Goal: Task Accomplishment & Management: Complete application form

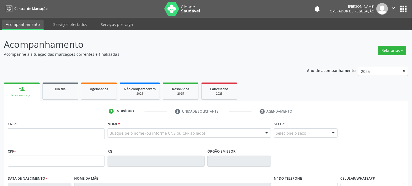
click at [84, 131] on input "text" at bounding box center [56, 133] width 97 height 11
type input "708 6075 0113 1389"
type input "1[DATE]"
type input "[PERSON_NAME]"
type input "[PHONE_NUMBER]"
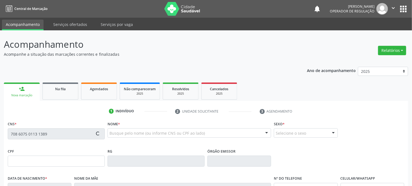
type input "[PHONE_NUMBER]"
type input "66"
type input "105.756.564-41"
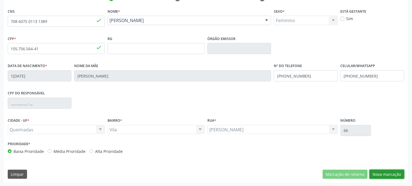
click at [387, 171] on button "Nova marcação" at bounding box center [386, 173] width 35 height 9
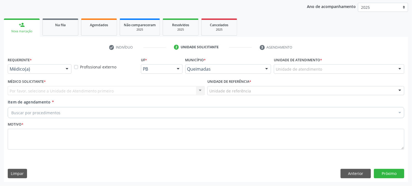
scroll to position [64, 0]
click at [9, 68] on div "Médico(a)" at bounding box center [40, 68] width 64 height 9
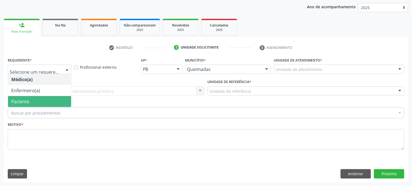
click at [25, 105] on span "Paciente" at bounding box center [39, 101] width 63 height 11
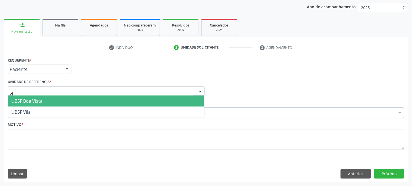
type input "vil"
click at [35, 102] on span "UBSF Vila" at bounding box center [106, 100] width 196 height 11
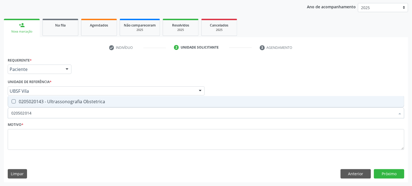
type input "0205020143"
click at [37, 98] on span "0205020143 - Ultrassonografia Obstetrica" at bounding box center [206, 101] width 396 height 11
checkbox Obstetrica "true"
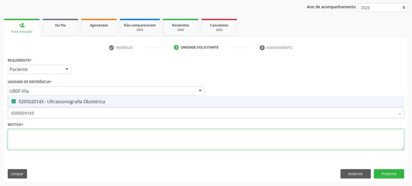
click at [38, 139] on textarea at bounding box center [206, 139] width 396 height 21
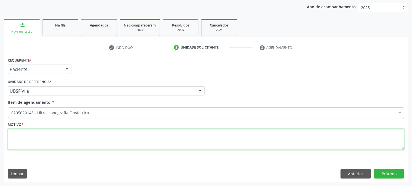
paste textarea "PRÉ [DATE]"
type textarea "PRÉ [DATE]"
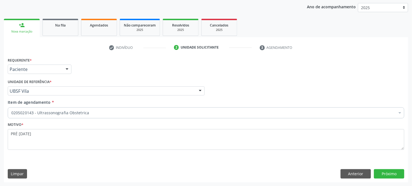
click at [391, 179] on div "Requerente * Paciente Médico(a) Enfermeiro(a) Paciente Nenhum resultado encontr…" at bounding box center [206, 119] width 404 height 126
click at [390, 176] on button "Próximo" at bounding box center [389, 173] width 30 height 9
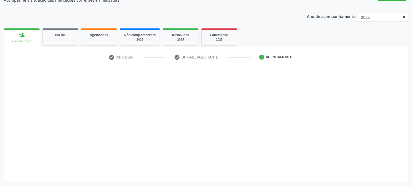
scroll to position [54, 0]
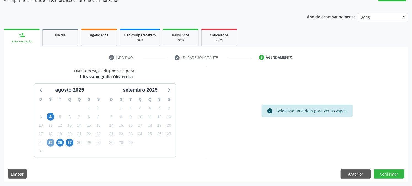
click at [53, 140] on span "25" at bounding box center [51, 143] width 8 height 8
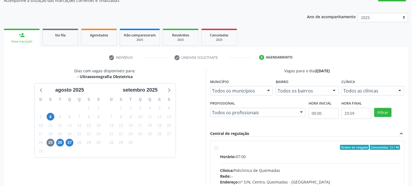
click at [250, 149] on div "Ordem de chegada Consumidos: 12 / 40" at bounding box center [310, 147] width 180 height 5
click at [218, 149] on input "Ordem de chegada Consumidos: 12 / 40 Horário: 07:00 Clínica: Policlinica de Que…" at bounding box center [216, 147] width 4 height 5
radio input "true"
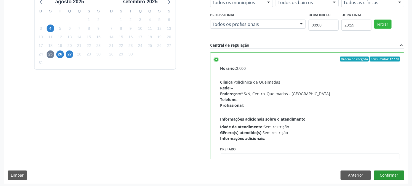
scroll to position [143, 0]
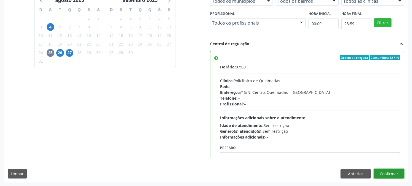
click at [389, 172] on button "Confirmar" at bounding box center [389, 173] width 30 height 9
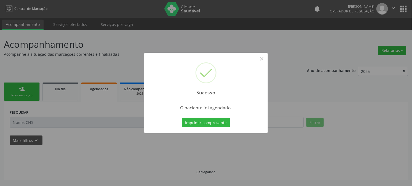
scroll to position [0, 0]
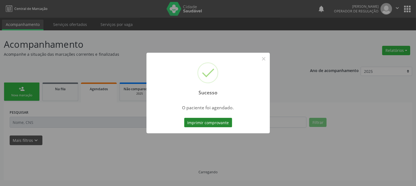
click at [214, 123] on button "Imprimir comprovante" at bounding box center [208, 122] width 48 height 9
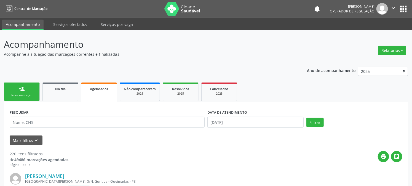
click at [23, 86] on div "person_add" at bounding box center [22, 89] width 6 height 6
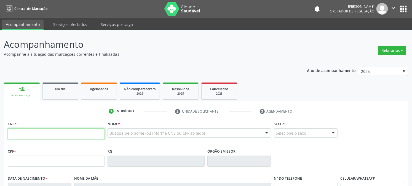
click at [43, 132] on input "text" at bounding box center [56, 133] width 97 height 11
type input "700 8009 2997 2780"
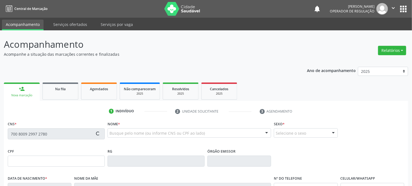
type input "121.944.004-35"
type input "[DATE]"
type input "[PERSON_NAME]"
type input "[PHONE_NUMBER]"
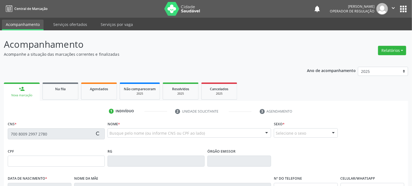
type input "060.440.274-06"
type input "S/N"
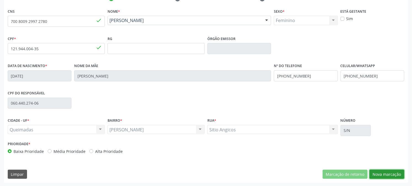
click at [378, 174] on button "Nova marcação" at bounding box center [386, 173] width 35 height 9
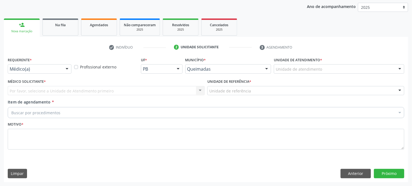
scroll to position [64, 0]
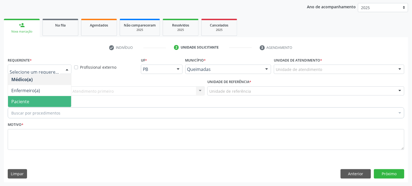
click at [30, 98] on span "Paciente" at bounding box center [39, 101] width 63 height 11
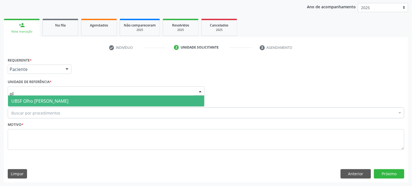
type input "olh"
click at [37, 101] on span "UBSF Olho [PERSON_NAME]" at bounding box center [39, 101] width 57 height 6
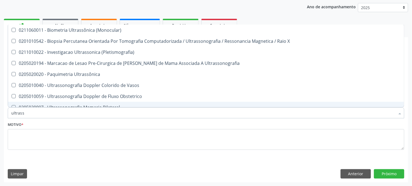
type input "ultrasso"
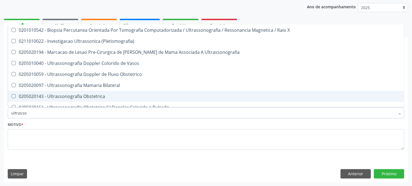
click at [61, 92] on span "0205020143 - Ultrassonografia Obstetrica" at bounding box center [206, 96] width 396 height 11
checkbox Obstetrica "true"
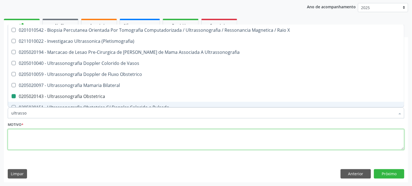
click at [36, 139] on textarea at bounding box center [206, 139] width 396 height 21
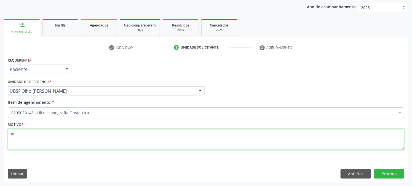
type textarea "p"
paste textarea "PRÉ [DATE]"
type textarea "PRÉ [DATE]"
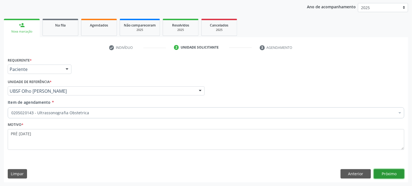
click at [392, 174] on button "Próximo" at bounding box center [389, 173] width 30 height 9
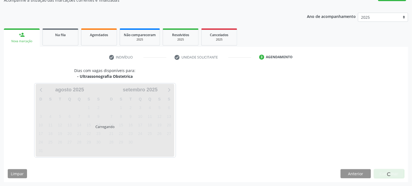
scroll to position [54, 0]
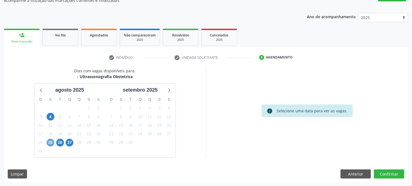
click at [49, 142] on span "25" at bounding box center [51, 143] width 8 height 8
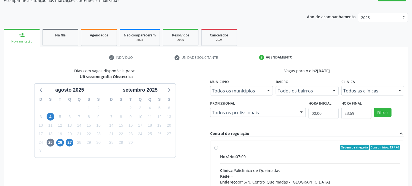
click at [262, 154] on div "Horário: 07:00" at bounding box center [310, 156] width 180 height 6
click at [218, 150] on input "Ordem de chegada Consumidos: 13 / 40 Horário: 07:00 Clínica: Policlinica de Que…" at bounding box center [216, 147] width 4 height 5
radio input "true"
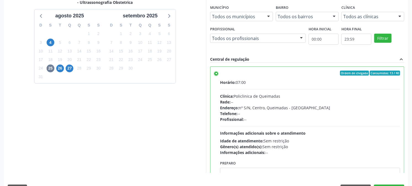
scroll to position [143, 0]
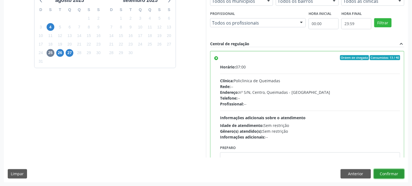
click at [389, 175] on button "Confirmar" at bounding box center [389, 173] width 30 height 9
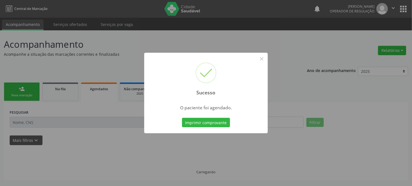
scroll to position [0, 0]
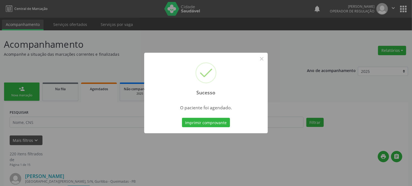
click at [182, 118] on button "Imprimir comprovante" at bounding box center [206, 122] width 48 height 9
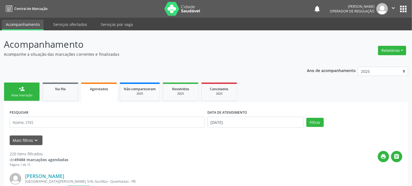
click at [29, 91] on link "person_add Nova marcação" at bounding box center [22, 91] width 36 height 18
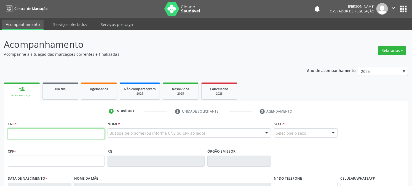
click at [45, 134] on input "text" at bounding box center [56, 133] width 97 height 11
type input "704 8005 8017 7246"
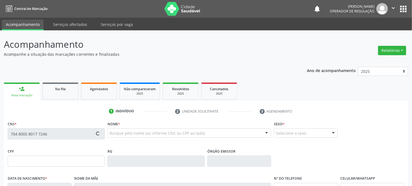
type input "118.841.784-30"
type input "[DATE]"
type input "[PERSON_NAME]"
type input "[PHONE_NUMBER]"
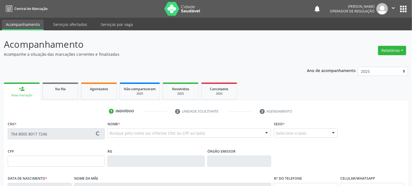
type input "104.937.054-65"
type input "S/N"
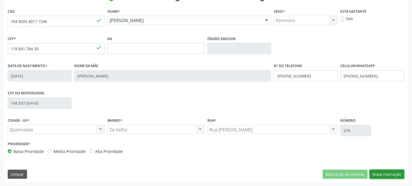
click at [389, 171] on button "Nova marcação" at bounding box center [386, 173] width 35 height 9
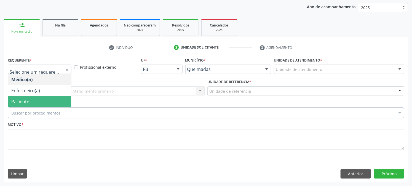
click at [43, 98] on span "Paciente" at bounding box center [39, 101] width 63 height 11
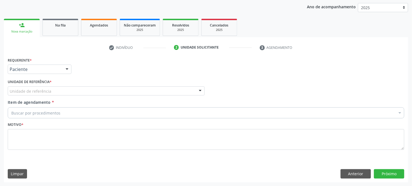
click at [50, 93] on div "Unidade de referência" at bounding box center [106, 90] width 197 height 9
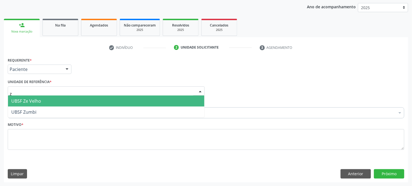
type input "ze"
click at [53, 101] on span "UBSF Ze Velho" at bounding box center [106, 100] width 196 height 11
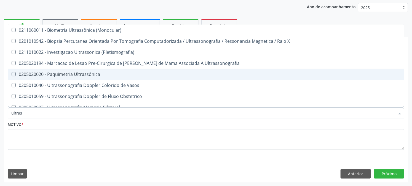
type input "ultrass"
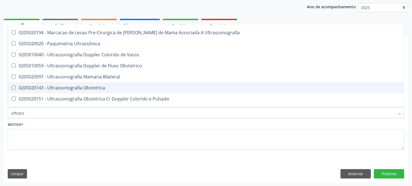
click at [63, 83] on span "0205020143 - Ultrassonografia Obstetrica" at bounding box center [206, 87] width 396 height 11
checkbox Obstetrica "true"
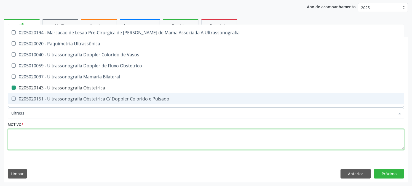
click at [41, 130] on textarea at bounding box center [206, 139] width 396 height 21
checkbox X "true"
checkbox Obstetrica "false"
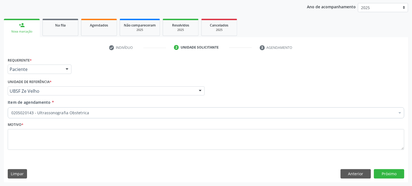
scroll to position [52, 0]
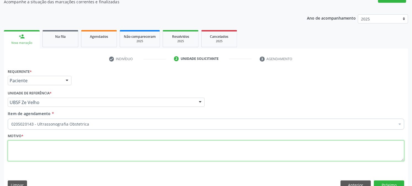
paste textarea "PRÉ [DATE]"
type textarea "PRÉ [DATE]"
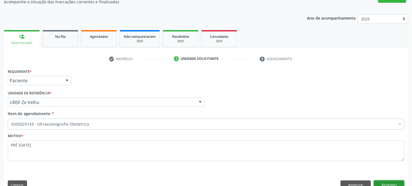
click at [394, 181] on button "Próximo" at bounding box center [389, 184] width 30 height 9
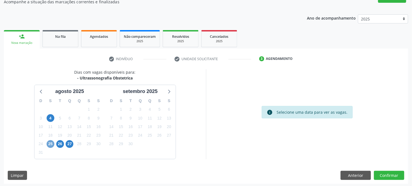
click at [50, 145] on span "25" at bounding box center [51, 144] width 8 height 8
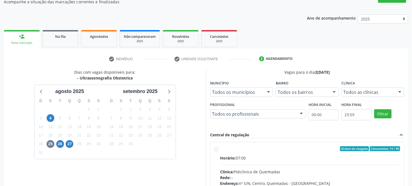
click at [244, 147] on div "Ordem de chegada Consumidos: 14 / 40" at bounding box center [310, 148] width 180 height 5
click at [218, 147] on input "Ordem de chegada Consumidos: 14 / 40 Horário: 07:00 Clínica: Policlinica de Que…" at bounding box center [216, 148] width 4 height 5
radio input "true"
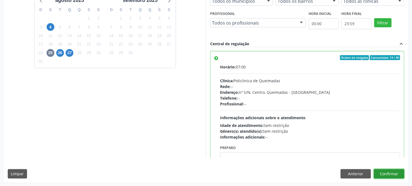
click at [388, 177] on button "Confirmar" at bounding box center [389, 173] width 30 height 9
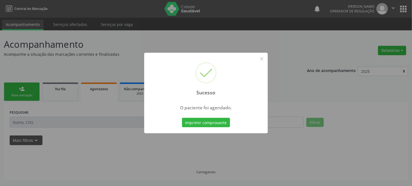
scroll to position [0, 0]
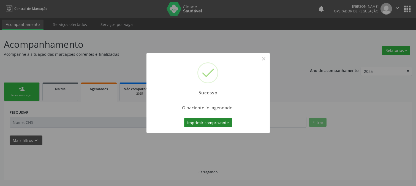
click at [204, 122] on button "Imprimir comprovante" at bounding box center [208, 122] width 48 height 9
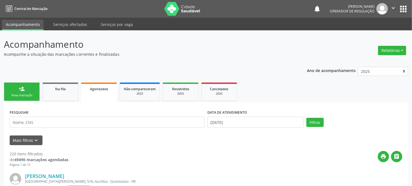
click at [26, 86] on link "person_add Nova marcação" at bounding box center [22, 91] width 36 height 18
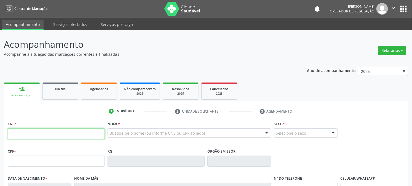
click at [48, 134] on input "text" at bounding box center [56, 133] width 97 height 11
type input "706 3017 5572 8574"
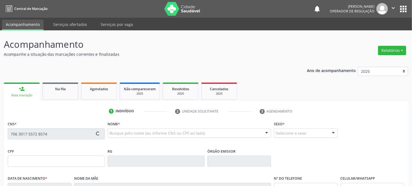
type input "184.377.044-05"
type input "[DATE]"
type input "[PERSON_NAME]"
type input "[PHONE_NUMBER]"
type input "064.951.554-41"
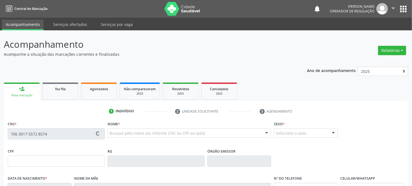
type input "54"
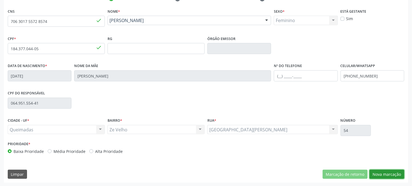
click at [378, 173] on button "Nova marcação" at bounding box center [386, 173] width 35 height 9
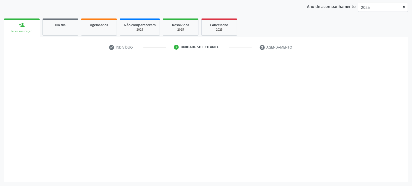
scroll to position [64, 0]
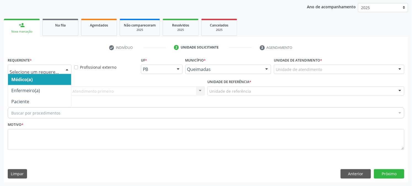
click at [42, 65] on div at bounding box center [40, 68] width 64 height 9
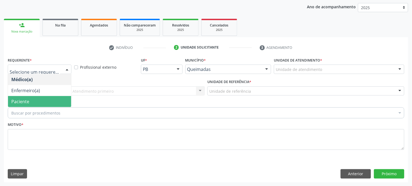
click at [29, 102] on span "Paciente" at bounding box center [39, 101] width 63 height 11
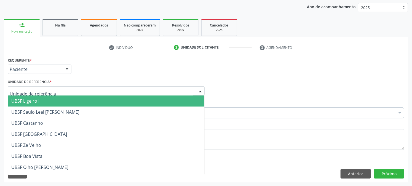
type input "z"
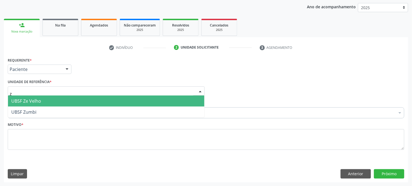
click at [187, 98] on span "UBSF Ze Velho" at bounding box center [106, 100] width 196 height 11
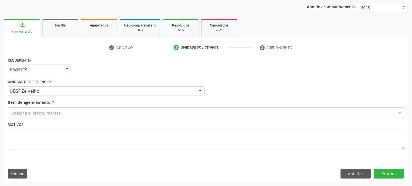
click at [82, 105] on div "Item de agendamento * Buscar por procedimentos Selecionar todos 0604320140 - Ab…" at bounding box center [206, 107] width 396 height 17
click at [86, 112] on div "Buscar por procedimentos" at bounding box center [206, 112] width 396 height 11
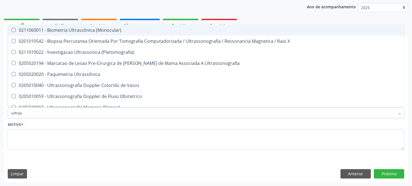
type input "ultrass"
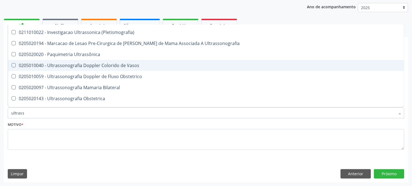
scroll to position [31, 0]
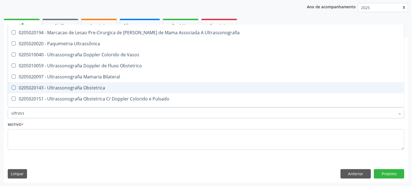
click at [94, 87] on div "0205020143 - Ultrassonografia Obstetrica" at bounding box center [205, 87] width 389 height 4
checkbox Obstetrica "true"
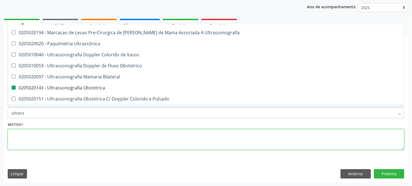
click at [53, 142] on textarea at bounding box center [206, 139] width 396 height 21
checkbox X "true"
checkbox Obstetrica "false"
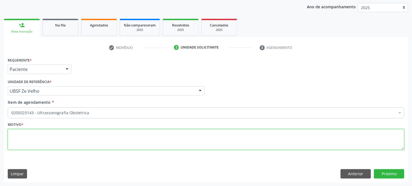
scroll to position [0, 0]
paste textarea "PRÉ [DATE]"
type textarea "PRÉ [DATE]"
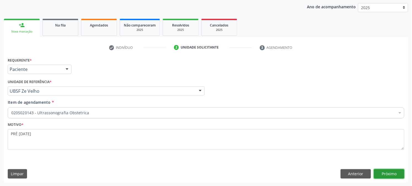
click at [390, 176] on button "Próximo" at bounding box center [389, 173] width 30 height 9
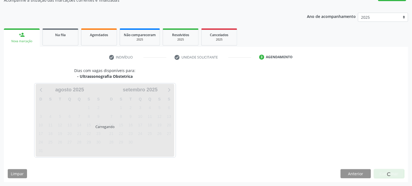
scroll to position [54, 0]
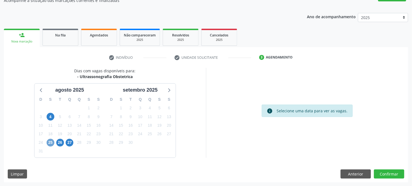
click at [51, 142] on span "25" at bounding box center [51, 143] width 8 height 8
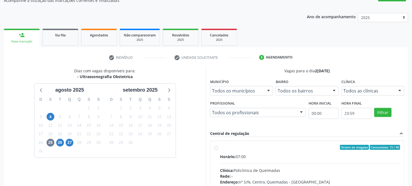
click at [238, 145] on div "Ordem de chegada Consumidos: 15 / 40" at bounding box center [310, 147] width 180 height 5
click at [218, 145] on input "Ordem de chegada Consumidos: 15 / 40 Horário: 07:00 Clínica: Policlinica de Que…" at bounding box center [216, 147] width 4 height 5
radio input "true"
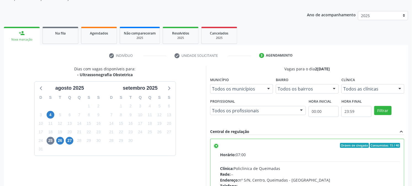
scroll to position [143, 0]
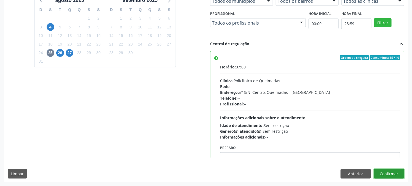
click at [387, 174] on button "Confirmar" at bounding box center [389, 173] width 30 height 9
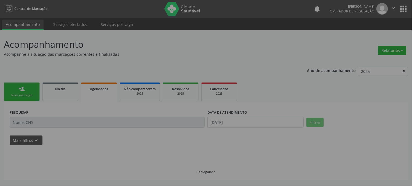
scroll to position [0, 0]
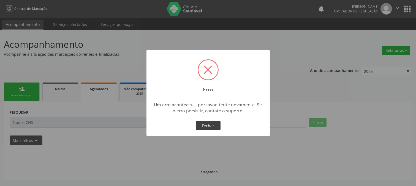
click at [206, 128] on button "Fechar" at bounding box center [208, 125] width 25 height 9
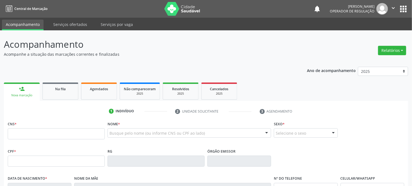
click at [44, 133] on input "text" at bounding box center [56, 133] width 97 height 11
type input "706 3017 5572 8574"
type input "184.377.044-05"
type input "[DATE]"
type input "[PERSON_NAME]"
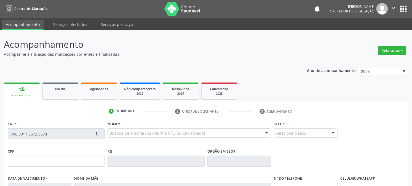
type input "[PHONE_NUMBER]"
type input "064.951.554-41"
type input "54"
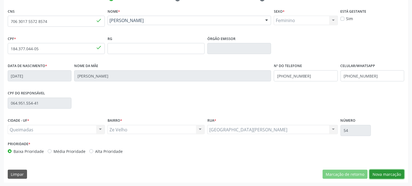
click at [392, 172] on button "Nova marcação" at bounding box center [386, 173] width 35 height 9
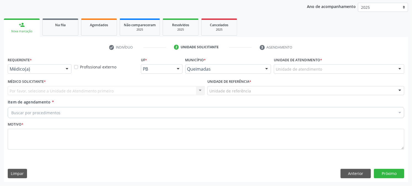
scroll to position [64, 0]
click at [41, 65] on div "Médico(a)" at bounding box center [40, 68] width 64 height 9
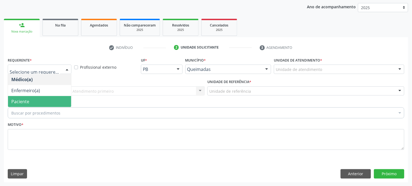
click at [33, 98] on span "Paciente" at bounding box center [39, 101] width 63 height 11
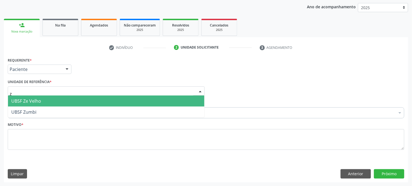
type input "ze"
click at [28, 102] on span "UBSF Ze Velho" at bounding box center [26, 101] width 30 height 6
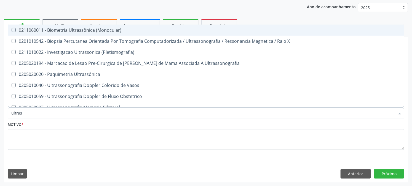
type input "ultrass"
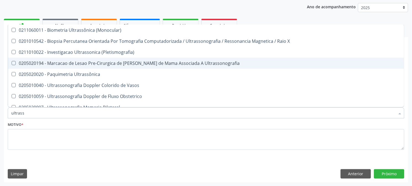
scroll to position [31, 0]
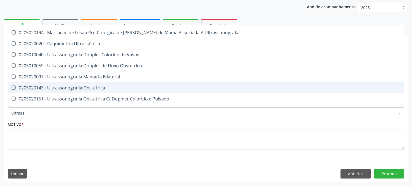
click at [50, 86] on div "0205020143 - Ultrassonografia Obstetrica" at bounding box center [205, 87] width 389 height 4
checkbox Obstetrica "true"
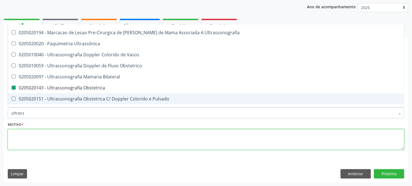
click at [47, 139] on textarea at bounding box center [206, 139] width 396 height 21
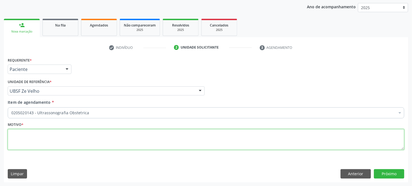
scroll to position [0, 0]
paste textarea "PRÉ [DATE]"
type textarea "PRÉ [DATE]"
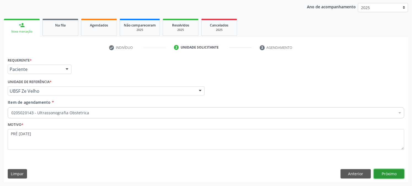
click at [398, 169] on button "Próximo" at bounding box center [389, 173] width 30 height 9
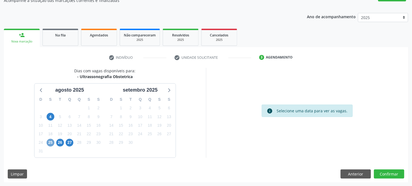
click at [50, 143] on span "25" at bounding box center [51, 143] width 8 height 8
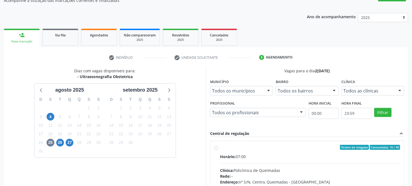
click at [234, 142] on div "Ordem de chegada Consumidos: 16 / 40 Horário: 07:00 Clínica: Policlinica de Que…" at bounding box center [306, 187] width 193 height 92
radio input "true"
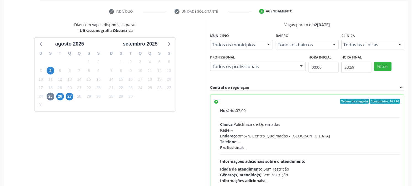
scroll to position [143, 0]
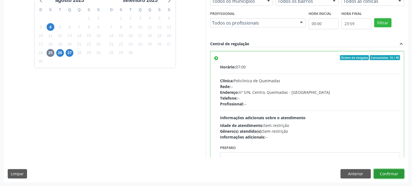
click at [385, 172] on button "Confirmar" at bounding box center [389, 173] width 30 height 9
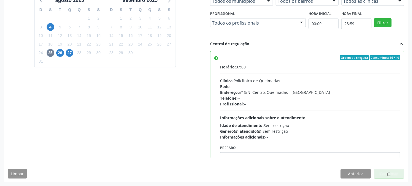
scroll to position [0, 0]
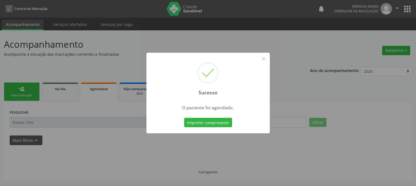
click at [184, 118] on button "Imprimir comprovante" at bounding box center [208, 122] width 48 height 9
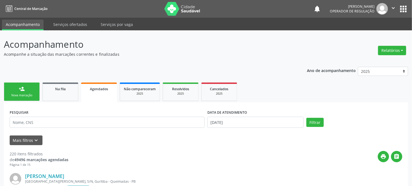
click at [30, 95] on div "Nova marcação" at bounding box center [22, 95] width 28 height 4
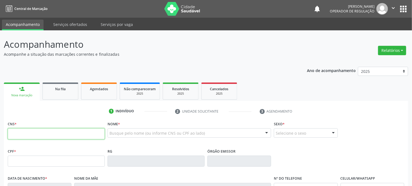
click at [31, 134] on input "text" at bounding box center [56, 133] width 97 height 11
type input "706 8067 4613 1129"
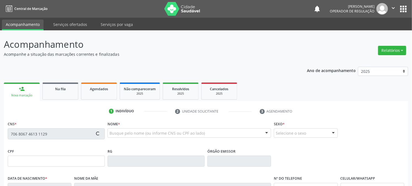
type input "149.547.444-58"
type input "01/02/2004"
type input "Alessandra Guedes da Silva Valentin"
type input "(83) 99388-8169"
type input "25"
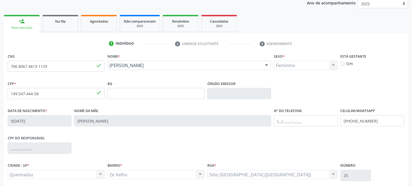
scroll to position [112, 0]
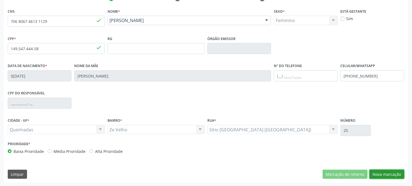
click at [387, 172] on button "Nova marcação" at bounding box center [386, 173] width 35 height 9
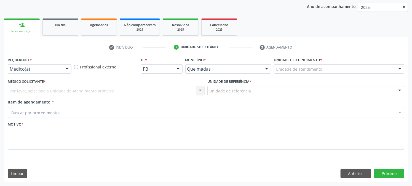
scroll to position [64, 0]
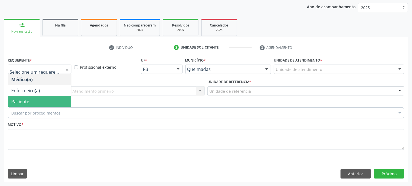
click at [35, 102] on span "Paciente" at bounding box center [39, 101] width 63 height 11
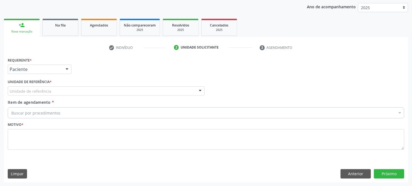
click at [38, 94] on div "Unidade de referência" at bounding box center [106, 90] width 197 height 9
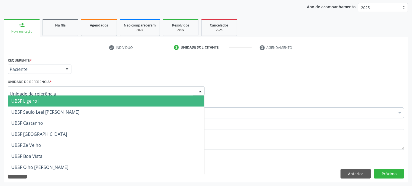
type input "z"
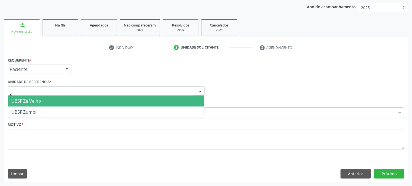
click at [42, 96] on span "UBSF Ze Velho" at bounding box center [106, 100] width 196 height 11
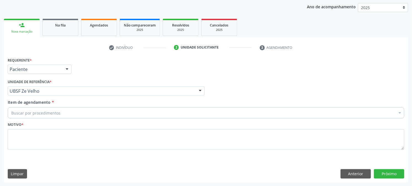
click at [45, 107] on div "Buscar por procedimentos" at bounding box center [206, 112] width 396 height 11
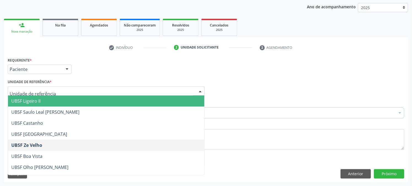
click at [88, 84] on div "Unidade de referência * UBSF Ligeiro II UBSF Saulo Leal Ernesto de Melo UBSF Ca…" at bounding box center [106, 87] width 197 height 18
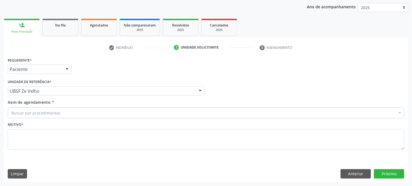
click at [65, 109] on div "Buscar por procedimentos" at bounding box center [206, 112] width 396 height 11
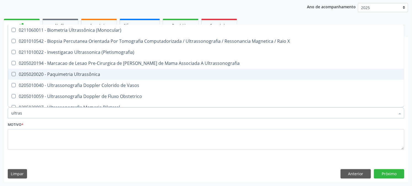
type input "ultrass"
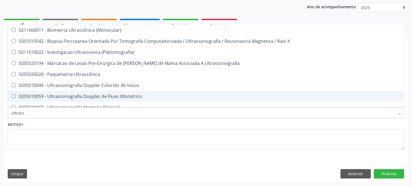
scroll to position [31, 0]
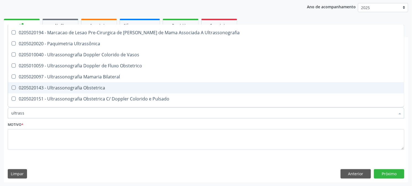
click at [64, 88] on div "0205020143 - Ultrassonografia Obstetrica" at bounding box center [205, 87] width 389 height 4
checkbox Obstetrica "true"
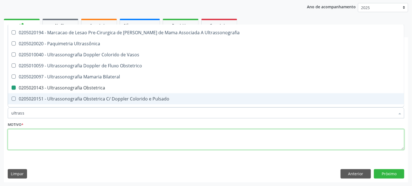
click at [42, 142] on textarea at bounding box center [206, 139] width 396 height 21
checkbox X "true"
checkbox Obstetrica "false"
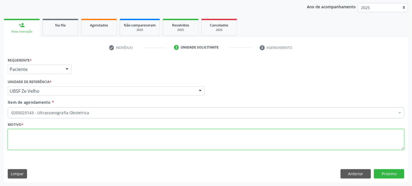
scroll to position [0, 0]
paste textarea "PRÉ [DATE]"
type textarea "PRÉ [DATE]"
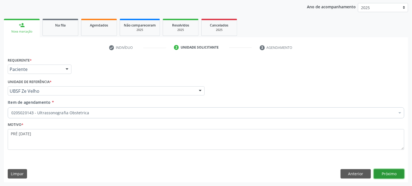
click at [385, 169] on button "Próximo" at bounding box center [389, 173] width 30 height 9
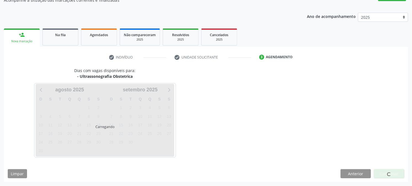
scroll to position [54, 0]
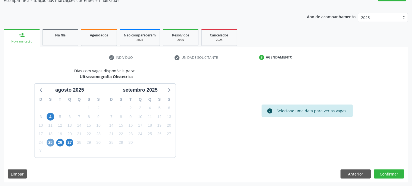
click at [51, 144] on span "25" at bounding box center [51, 143] width 8 height 8
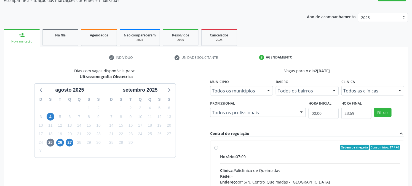
click at [245, 148] on div "Ordem de chegada Consumidos: 17 / 40" at bounding box center [310, 147] width 180 height 5
click at [218, 148] on input "Ordem de chegada Consumidos: 17 / 40 Horário: 07:00 Clínica: Policlinica de Que…" at bounding box center [216, 147] width 4 height 5
radio input "true"
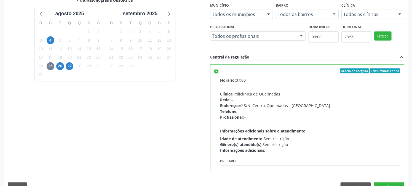
scroll to position [143, 0]
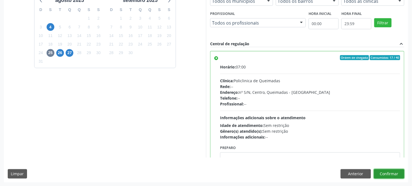
click at [393, 174] on button "Confirmar" at bounding box center [389, 173] width 30 height 9
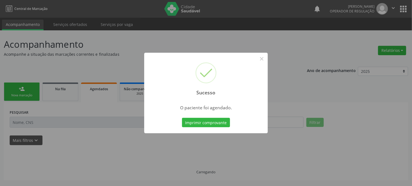
scroll to position [0, 0]
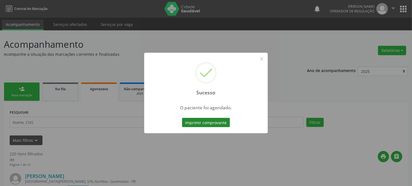
click at [217, 123] on button "Imprimir comprovante" at bounding box center [206, 122] width 48 height 9
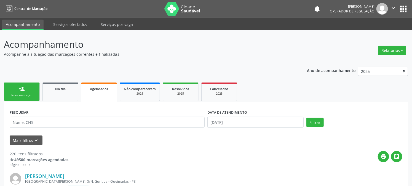
click at [25, 94] on div "Nova marcação" at bounding box center [22, 95] width 28 height 4
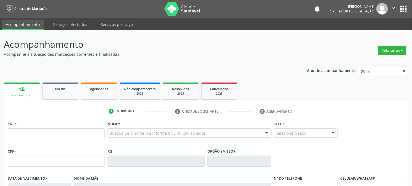
click at [45, 144] on div "CNS *" at bounding box center [56, 133] width 100 height 27
click at [49, 134] on input "text" at bounding box center [56, 133] width 97 height 11
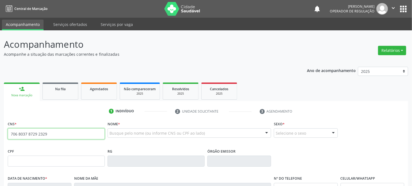
type input "706 8037 8729 2329"
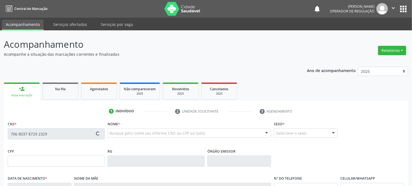
type input "151.173.354-30"
type input "16/12/2001"
type input "Maria da Conceição Quaresma dos Santos"
type input "(83) 99195-5727"
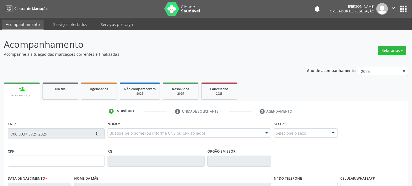
type input "S/N"
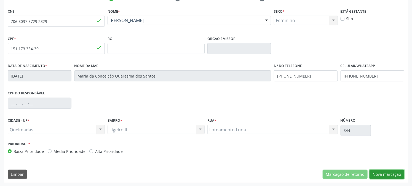
click at [392, 175] on button "Nova marcação" at bounding box center [386, 173] width 35 height 9
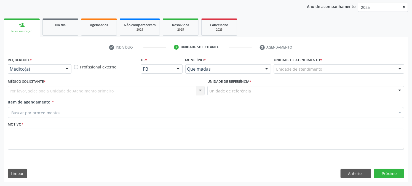
scroll to position [64, 0]
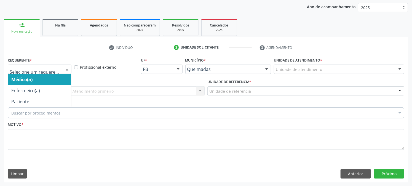
click at [61, 72] on div at bounding box center [40, 68] width 64 height 9
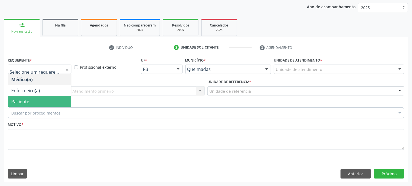
click at [44, 103] on span "Paciente" at bounding box center [39, 101] width 63 height 11
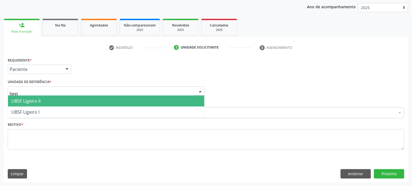
type input "ligeir"
click at [57, 99] on span "UBSF Ligeiro II" at bounding box center [106, 100] width 196 height 11
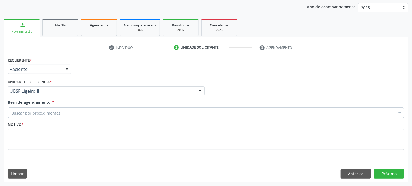
click at [62, 114] on div "Buscar por procedimentos" at bounding box center [206, 112] width 396 height 11
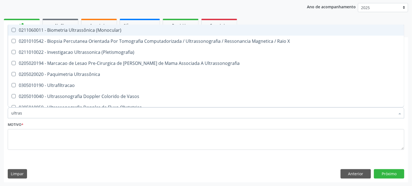
type input "ultrass"
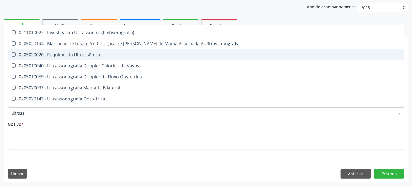
scroll to position [31, 0]
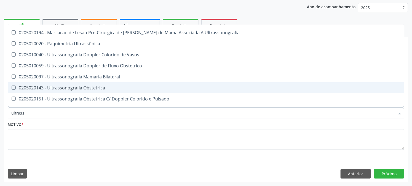
click at [69, 89] on div "0205020143 - Ultrassonografia Obstetrica" at bounding box center [205, 87] width 389 height 4
checkbox Obstetrica "true"
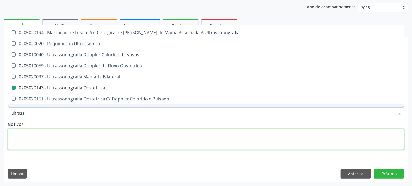
click at [42, 137] on textarea at bounding box center [206, 139] width 396 height 21
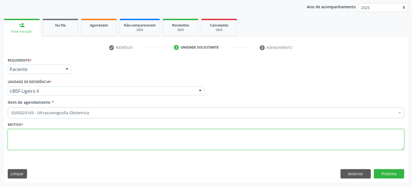
scroll to position [0, 0]
paste textarea "PRÉ [DATE]"
type textarea "PRÉ [DATE]"
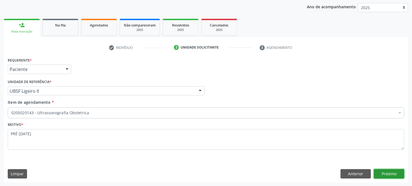
click at [381, 170] on button "Próximo" at bounding box center [389, 173] width 30 height 9
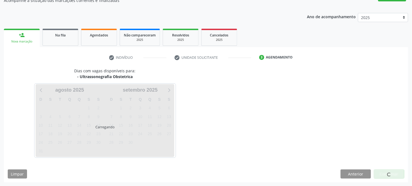
scroll to position [54, 0]
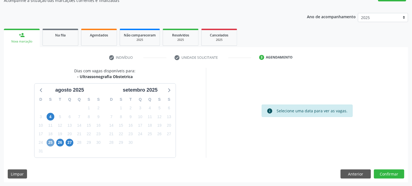
click at [51, 144] on span "25" at bounding box center [51, 143] width 8 height 8
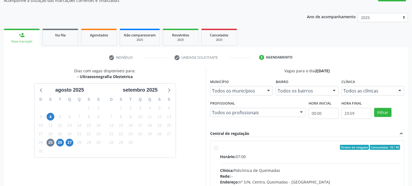
click at [218, 150] on input "Ordem de chegada Consumidos: 18 / 40 Horário: 07:00 Clínica: Policlinica de Que…" at bounding box center [216, 147] width 4 height 5
radio input "true"
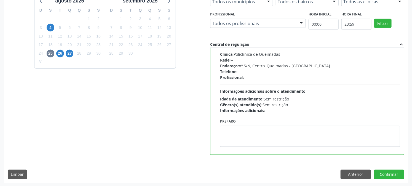
scroll to position [143, 0]
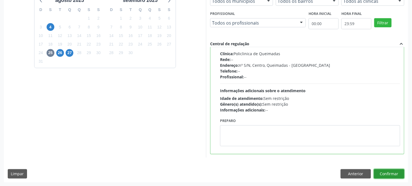
click at [386, 174] on button "Confirmar" at bounding box center [389, 173] width 30 height 9
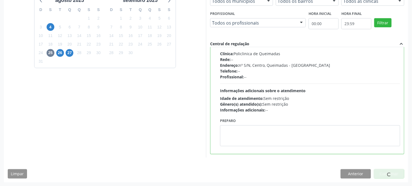
scroll to position [0, 0]
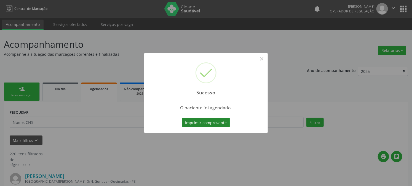
click at [198, 125] on button "Imprimir comprovante" at bounding box center [206, 122] width 48 height 9
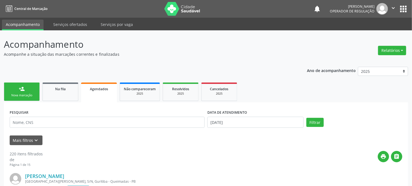
click at [18, 94] on div "Nova marcação" at bounding box center [22, 95] width 28 height 4
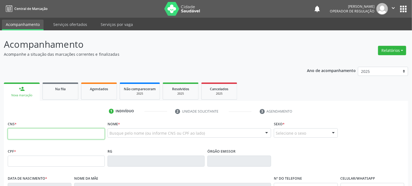
click at [32, 135] on input "text" at bounding box center [56, 133] width 97 height 11
type input "701 4086 9470 5930"
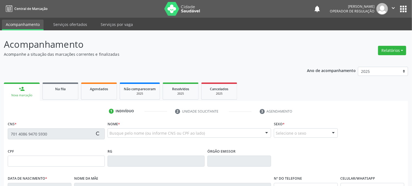
type input "134.380.514-78"
type input "22/10/1998"
type input "Maria José da Silva Balbino"
type input "(83) 98815-4328"
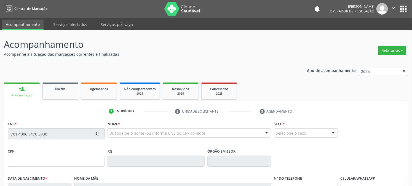
type input "826.205.394-04"
type input "87"
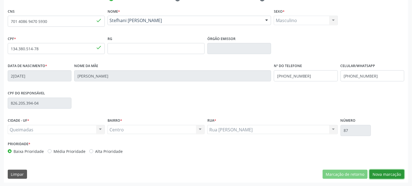
click at [392, 175] on button "Nova marcação" at bounding box center [386, 173] width 35 height 9
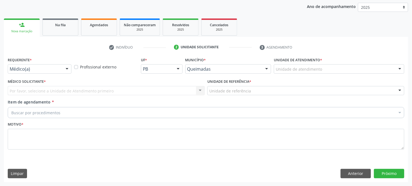
scroll to position [64, 0]
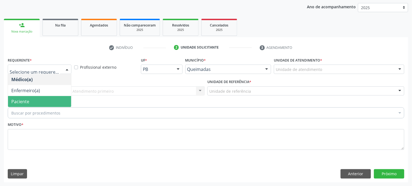
click at [20, 99] on span "Paciente" at bounding box center [20, 101] width 18 height 6
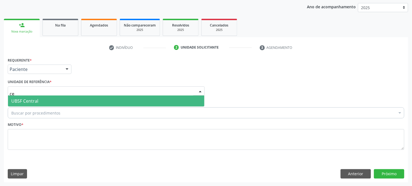
type input "cen"
click at [27, 101] on span "UBSF Central" at bounding box center [24, 101] width 27 height 6
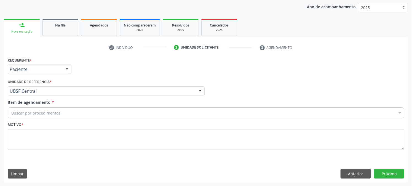
click at [25, 108] on div "Buscar por procedimentos" at bounding box center [206, 112] width 396 height 11
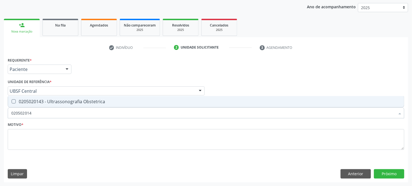
type input "0205020143"
click at [16, 106] on span "0205020143 - Ultrassonografia Obstetrica" at bounding box center [206, 101] width 396 height 11
checkbox Obstetrica "true"
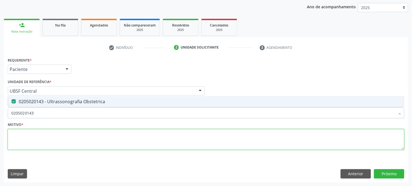
click at [29, 129] on textarea at bounding box center [206, 139] width 396 height 21
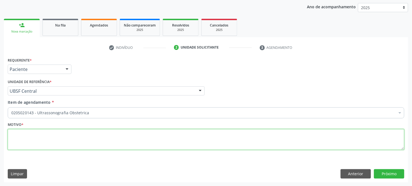
paste textarea "PRÉ [DATE]"
type textarea "PRÉ [DATE]"
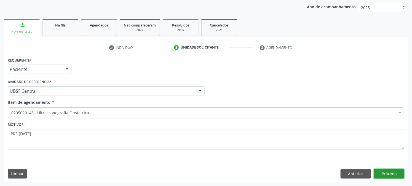
click at [400, 177] on button "Próximo" at bounding box center [389, 173] width 30 height 9
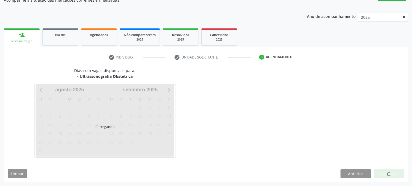
scroll to position [54, 0]
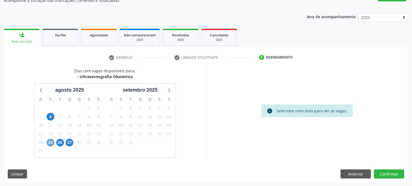
click at [49, 144] on span "25" at bounding box center [51, 143] width 8 height 8
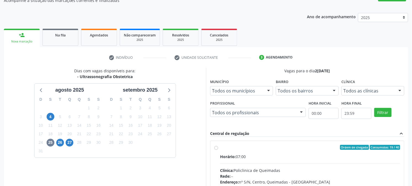
click at [232, 150] on label "Ordem de chegada Consumidos: 19 / 40 Horário: 07:00 Clínica: Policlinica de Que…" at bounding box center [310, 187] width 180 height 85
click at [218, 150] on input "Ordem de chegada Consumidos: 19 / 40 Horário: 07:00 Clínica: Policlinica de Que…" at bounding box center [216, 147] width 4 height 5
radio input "true"
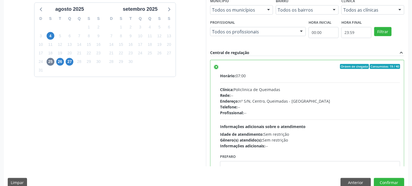
scroll to position [143, 0]
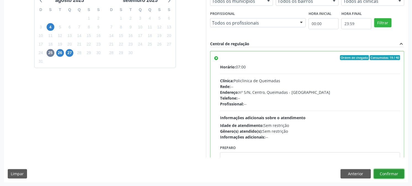
click at [392, 176] on button "Confirmar" at bounding box center [389, 173] width 30 height 9
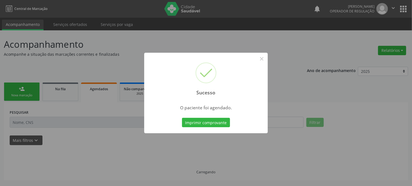
scroll to position [0, 0]
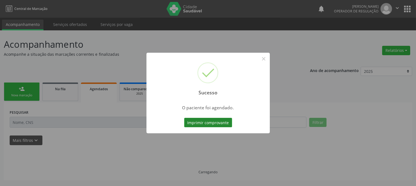
click at [224, 123] on button "Imprimir comprovante" at bounding box center [208, 122] width 48 height 9
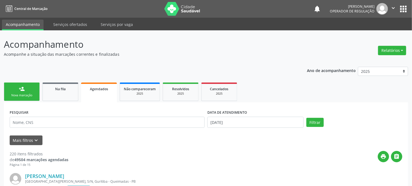
click at [24, 93] on div "Nova marcação" at bounding box center [22, 95] width 28 height 4
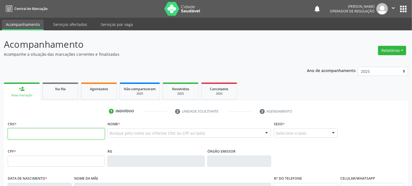
click at [54, 133] on input "text" at bounding box center [56, 133] width 97 height 11
type input "700 9079 8435 6595"
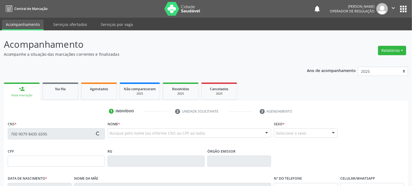
type input "002.233.844-61"
type input "10/02/2009"
type input "Maria da Conceicao Araujo Lima"
type input "(83) 99352-5262"
type input "(83) 99320-8257"
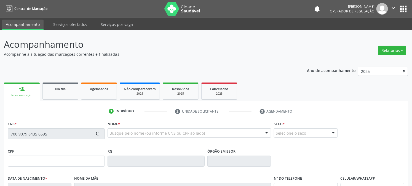
type input "150.311.204-79"
type input "S/N"
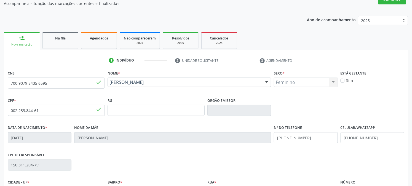
scroll to position [112, 0]
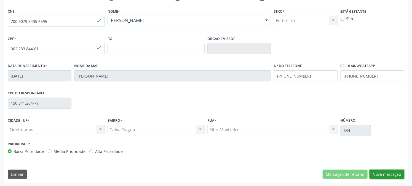
click at [396, 174] on button "Nova marcação" at bounding box center [386, 173] width 35 height 9
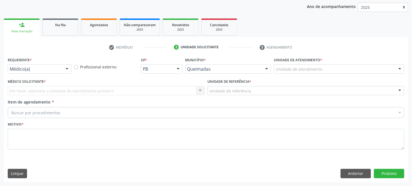
scroll to position [64, 0]
click at [28, 73] on div "Médico(a)" at bounding box center [40, 68] width 64 height 9
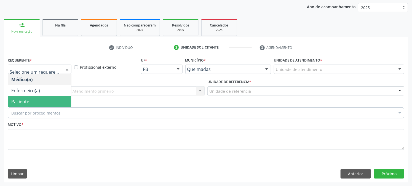
click at [16, 101] on span "Paciente" at bounding box center [20, 101] width 18 height 6
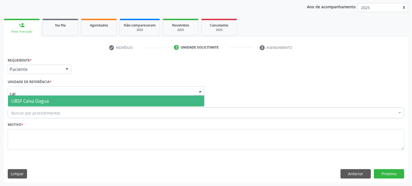
type input "caix"
click at [23, 97] on span "UBSF Caixa Dagua" at bounding box center [106, 100] width 196 height 11
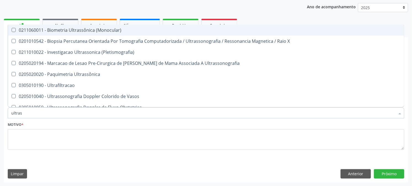
type input "ultrass"
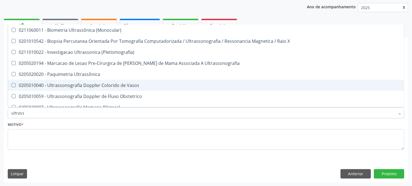
scroll to position [31, 0]
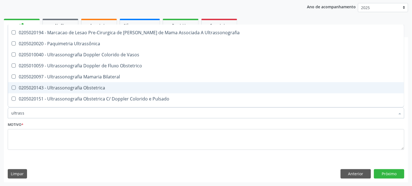
click at [70, 88] on div "0205020143 - Ultrassonografia Obstetrica" at bounding box center [205, 87] width 389 height 4
checkbox Obstetrica "true"
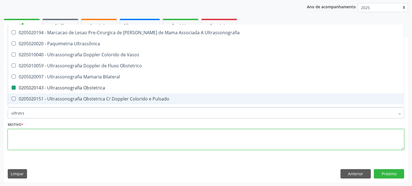
click at [53, 143] on textarea at bounding box center [206, 139] width 396 height 21
checkbox X "true"
checkbox Obstetrica "false"
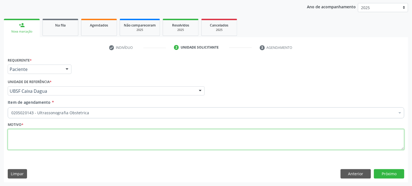
scroll to position [0, 0]
paste textarea "PRÉ [DATE]"
type textarea "PRÉ [DATE]"
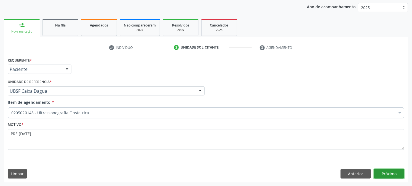
click at [379, 173] on button "Próximo" at bounding box center [389, 173] width 30 height 9
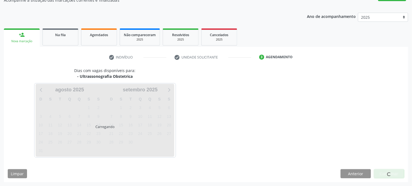
scroll to position [54, 0]
